Goal: Task Accomplishment & Management: Use online tool/utility

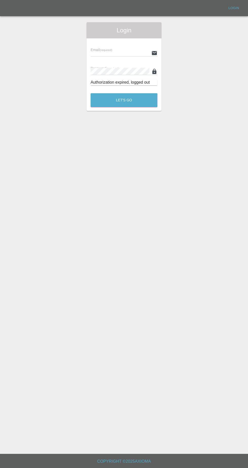
click at [123, 53] on input "text" at bounding box center [119, 52] width 59 height 7
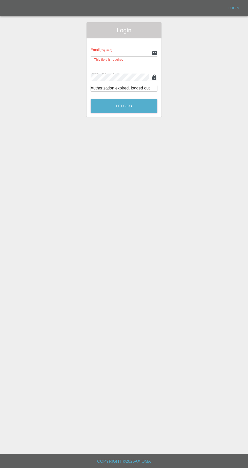
type input "[EMAIL_ADDRESS][DOMAIN_NAME]"
click at [90, 99] on button "Let's Go" at bounding box center [123, 106] width 67 height 14
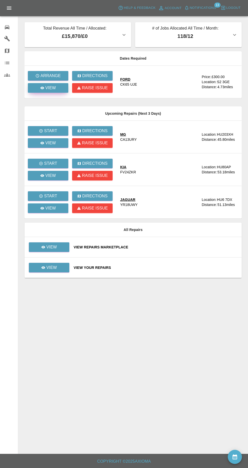
click at [46, 90] on p "View" at bounding box center [50, 88] width 11 height 6
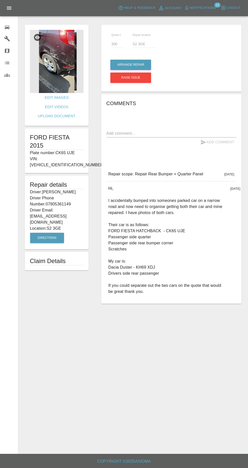
click at [52, 67] on img at bounding box center [57, 61] width 54 height 63
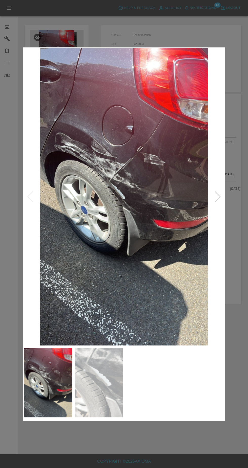
click at [100, 397] on img at bounding box center [99, 382] width 48 height 69
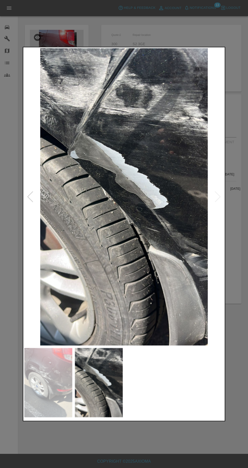
click at [43, 381] on img at bounding box center [48, 382] width 48 height 69
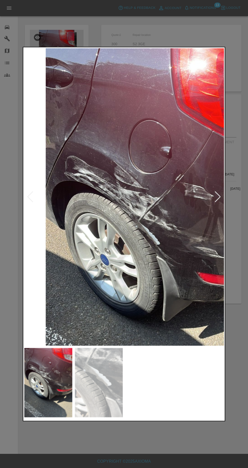
click at [190, 39] on div at bounding box center [124, 234] width 248 height 468
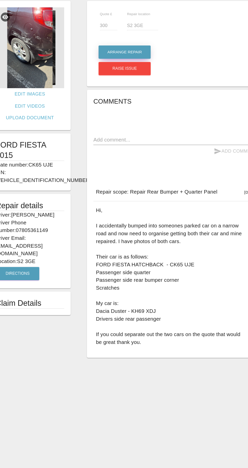
click at [134, 65] on button "Arrange Repair" at bounding box center [130, 65] width 41 height 10
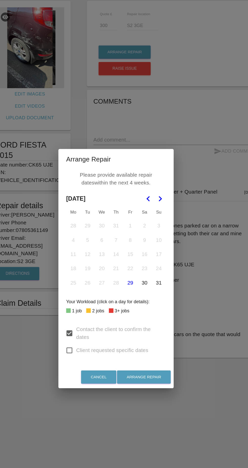
click at [158, 179] on icon "Go to the Next Month" at bounding box center [158, 179] width 6 height 6
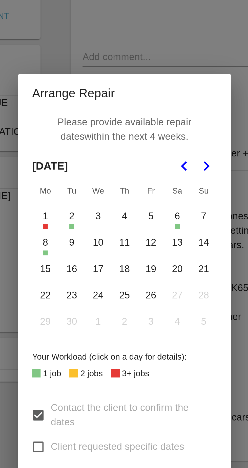
click at [113, 200] on button "3" at bounding box center [112, 200] width 11 height 11
click at [101, 214] on button "9" at bounding box center [101, 211] width 11 height 11
click at [136, 213] on button "12" at bounding box center [135, 211] width 11 height 11
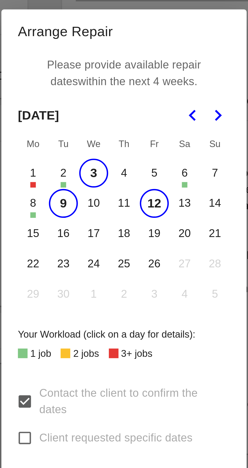
click at [91, 226] on button "15" at bounding box center [90, 223] width 11 height 11
click at [100, 225] on button "16" at bounding box center [101, 223] width 11 height 11
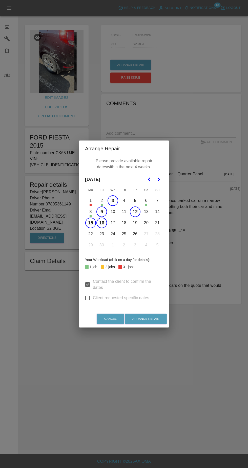
click at [61, 267] on div "Arrange Repair Please provide available repair dates within the next 4 weeks. […" at bounding box center [124, 234] width 248 height 468
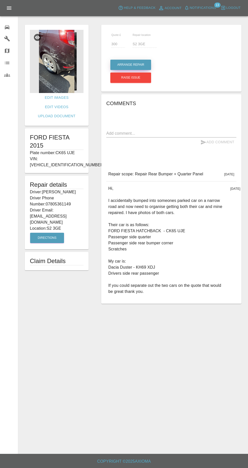
click at [140, 64] on button "Arrange Repair" at bounding box center [130, 65] width 41 height 10
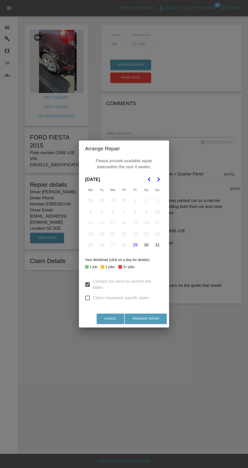
click at [158, 179] on icon "Go to the Next Month" at bounding box center [158, 179] width 6 height 6
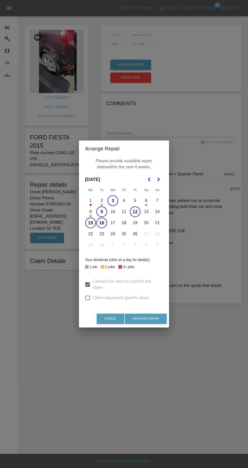
click at [113, 223] on button "17" at bounding box center [112, 223] width 11 height 11
click at [90, 234] on button "22" at bounding box center [90, 234] width 11 height 11
click at [102, 235] on button "23" at bounding box center [101, 234] width 11 height 11
click at [113, 234] on button "24" at bounding box center [112, 234] width 11 height 11
click at [124, 234] on button "25" at bounding box center [124, 234] width 11 height 11
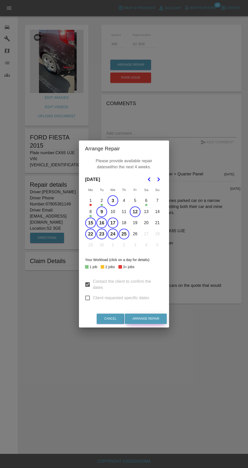
click at [144, 319] on button "Arrange Repair" at bounding box center [146, 319] width 42 height 10
